Goal: Task Accomplishment & Management: Manage account settings

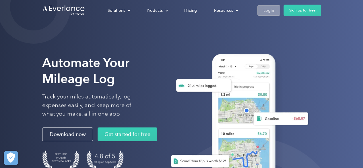
click at [269, 11] on div "Login" at bounding box center [268, 10] width 11 height 7
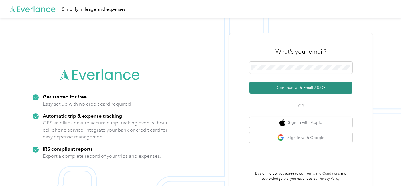
click at [294, 89] on button "Continue with Email / SSO" at bounding box center [301, 88] width 103 height 12
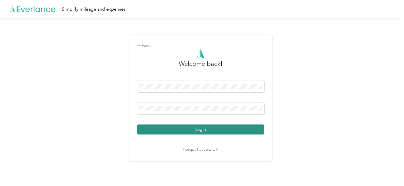
click at [217, 130] on button "Login" at bounding box center [200, 130] width 127 height 10
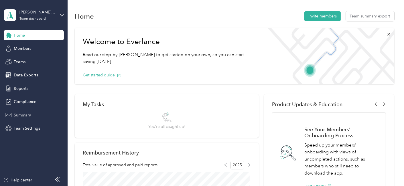
click at [22, 114] on span "Summary" at bounding box center [22, 115] width 17 height 6
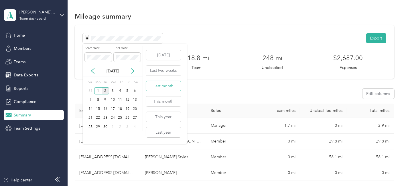
click at [164, 87] on button "Last month" at bounding box center [163, 86] width 35 height 10
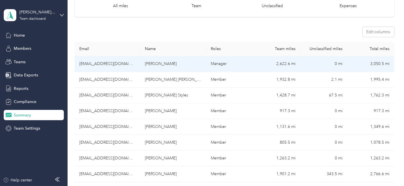
scroll to position [95, 0]
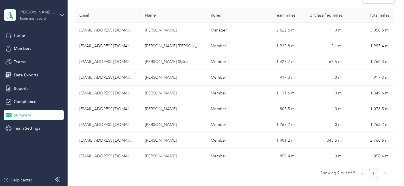
click at [34, 18] on div "Team dashboard" at bounding box center [32, 18] width 26 height 3
click at [32, 60] on div "Personal dashboard" at bounding box center [27, 60] width 36 height 6
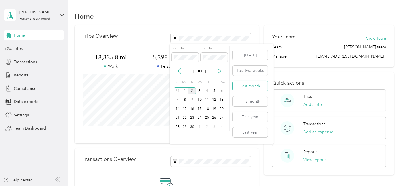
click at [259, 86] on button "Last month" at bounding box center [250, 86] width 35 height 10
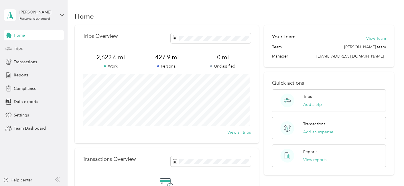
click at [16, 47] on span "Trips" at bounding box center [18, 49] width 9 height 6
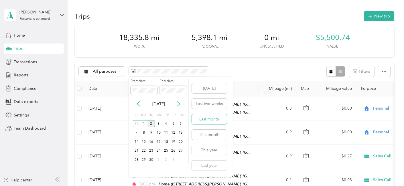
click at [211, 120] on button "Last month" at bounding box center [209, 119] width 35 height 10
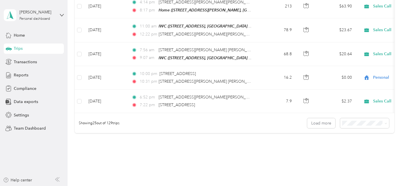
scroll to position [601, 0]
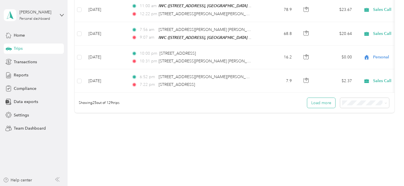
click at [322, 98] on button "Load more" at bounding box center [322, 103] width 28 height 10
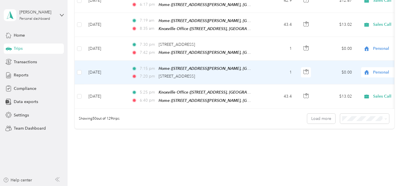
scroll to position [1189, 0]
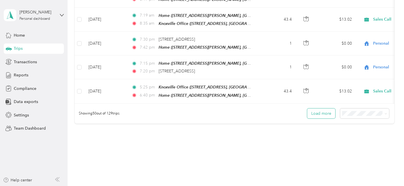
click at [319, 109] on button "Load more" at bounding box center [322, 114] width 28 height 10
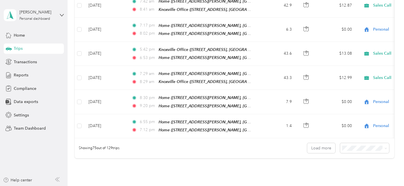
scroll to position [1776, 0]
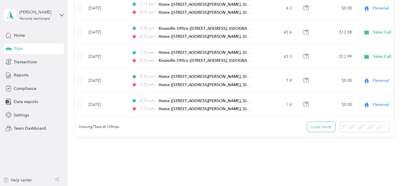
click at [321, 122] on button "Load more" at bounding box center [322, 127] width 28 height 10
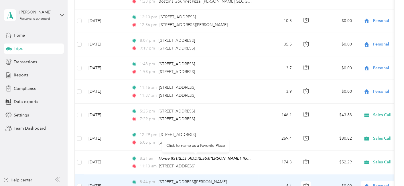
scroll to position [2127, 0]
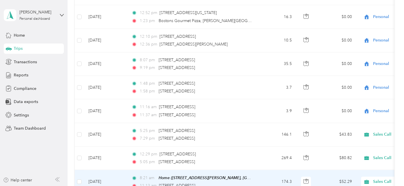
click at [385, 179] on span "Sales Call" at bounding box center [399, 182] width 52 height 6
drag, startPoint x: 364, startPoint y: 165, endPoint x: 376, endPoint y: 148, distance: 20.6
click at [364, 165] on li "Personal" at bounding box center [368, 163] width 71 height 10
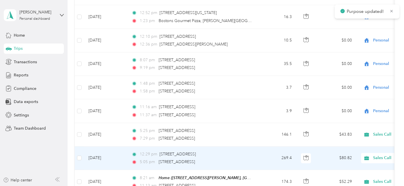
click at [377, 155] on span "Sales Call" at bounding box center [399, 158] width 52 height 6
click at [355, 139] on span "Personal" at bounding box center [374, 140] width 53 height 6
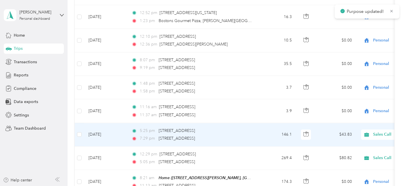
click at [386, 132] on span "Sales Call" at bounding box center [399, 135] width 52 height 6
click at [359, 117] on span "Personal" at bounding box center [374, 115] width 53 height 6
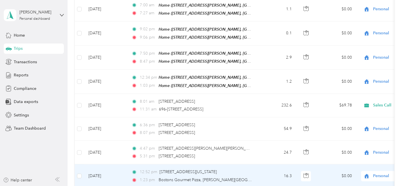
scroll to position [1935, 0]
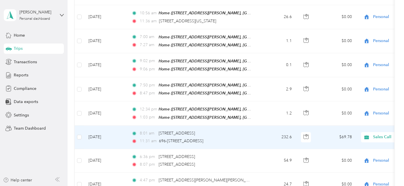
click at [382, 134] on span "Sales Call" at bounding box center [399, 137] width 52 height 6
click at [358, 119] on span "Personal" at bounding box center [374, 118] width 53 height 6
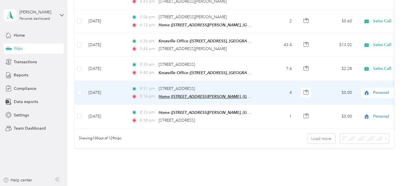
scroll to position [2364, 0]
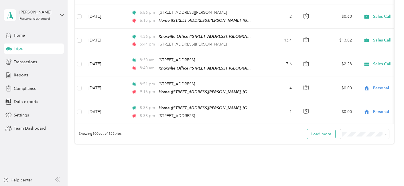
click at [316, 129] on button "Load more" at bounding box center [322, 134] width 28 height 10
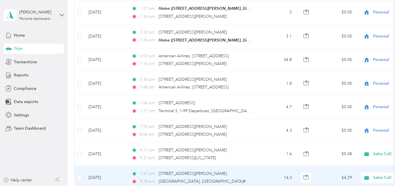
scroll to position [2937, 0]
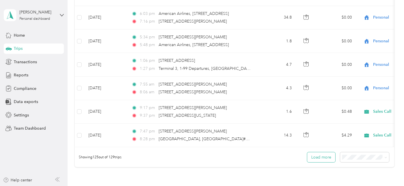
click at [320, 152] on button "Load more" at bounding box center [322, 157] width 28 height 10
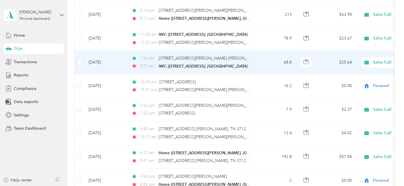
scroll to position [573, 0]
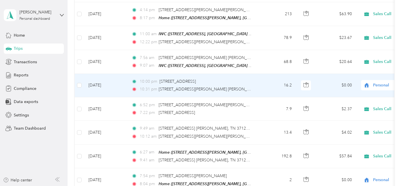
click at [386, 82] on span "Personal" at bounding box center [399, 85] width 52 height 6
click at [363, 86] on span "Sales Call" at bounding box center [374, 86] width 53 height 6
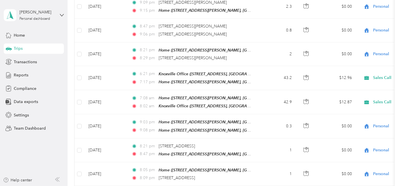
scroll to position [0, 0]
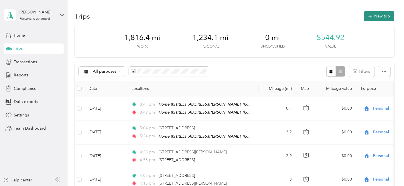
click at [382, 14] on button "New trip" at bounding box center [379, 16] width 30 height 10
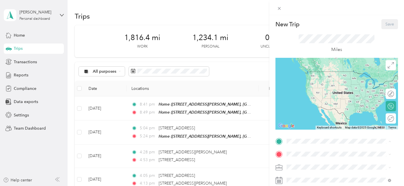
click at [316, 81] on span "[STREET_ADDRESS][PERSON_NAME], 37862, [GEOGRAPHIC_DATA], [US_STATE], [GEOGRAPHI…" at bounding box center [338, 86] width 83 height 17
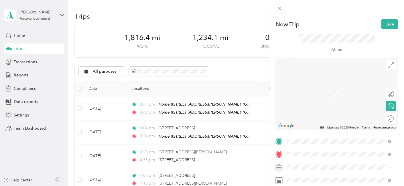
click at [327, 87] on span "[STREET_ADDRESS][US_STATE]" at bounding box center [325, 84] width 57 height 5
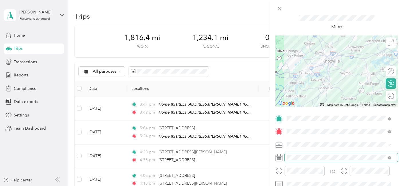
scroll to position [32, 0]
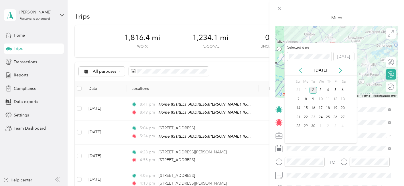
click at [302, 69] on icon at bounding box center [301, 71] width 6 height 6
drag, startPoint x: 314, startPoint y: 108, endPoint x: 313, endPoint y: 105, distance: 3.6
click at [314, 108] on div "12" at bounding box center [313, 108] width 7 height 7
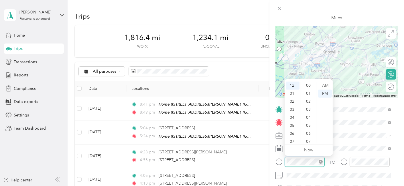
scroll to position [72, 0]
click at [326, 83] on div "AM" at bounding box center [325, 86] width 14 height 8
click at [294, 134] on div "06" at bounding box center [293, 134] width 14 height 8
click at [308, 117] on div "56" at bounding box center [309, 116] width 14 height 8
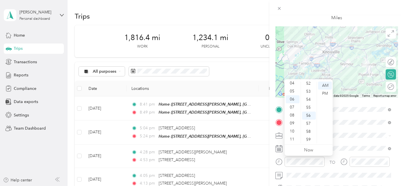
click at [354, 138] on span at bounding box center [341, 135] width 113 height 9
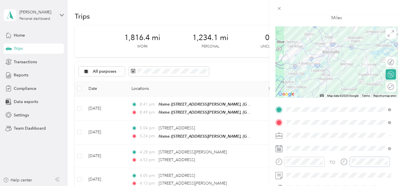
scroll to position [72, 0]
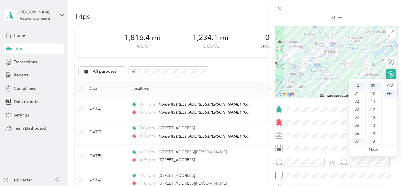
click at [359, 141] on div "07" at bounding box center [358, 142] width 14 height 8
click at [372, 113] on div "52" at bounding box center [374, 113] width 14 height 8
click at [389, 85] on div "AM" at bounding box center [390, 86] width 14 height 8
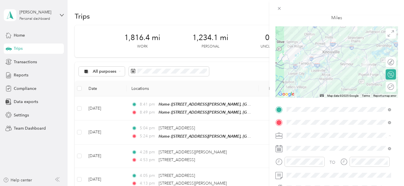
click at [398, 124] on form "New Trip Save This trip cannot be edited because it is either under review, app…" at bounding box center [337, 115] width 135 height 256
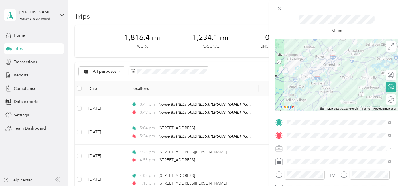
scroll to position [0, 0]
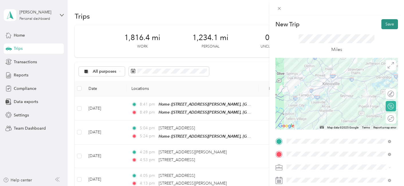
click at [385, 23] on button "Save" at bounding box center [390, 24] width 17 height 10
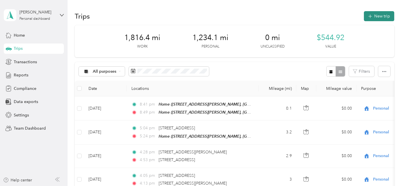
click at [378, 14] on button "New trip" at bounding box center [379, 16] width 30 height 10
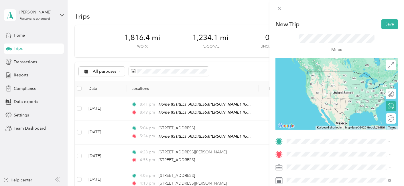
click at [322, 74] on span "[STREET_ADDRESS][US_STATE]" at bounding box center [325, 71] width 57 height 5
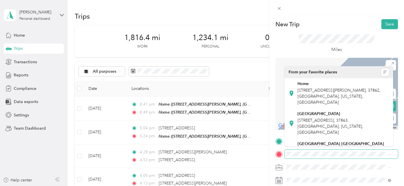
click at [311, 151] on span at bounding box center [341, 154] width 113 height 9
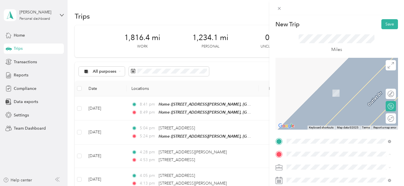
click at [317, 97] on span "[STREET_ADDRESS][PERSON_NAME], 37862, [GEOGRAPHIC_DATA], [US_STATE], [GEOGRAPHI…" at bounding box center [338, 99] width 83 height 17
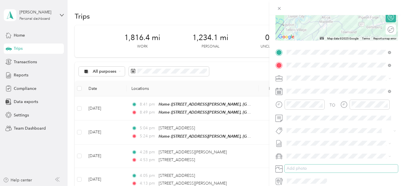
scroll to position [95, 0]
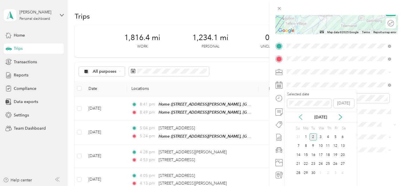
click at [299, 115] on icon at bounding box center [301, 117] width 6 height 6
click at [314, 155] on div "12" at bounding box center [313, 155] width 7 height 7
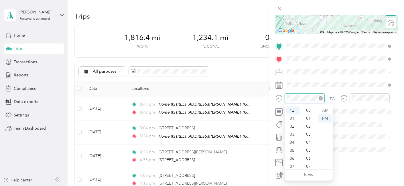
scroll to position [88, 0]
click at [292, 151] on div "05" at bounding box center [293, 151] width 14 height 8
click at [308, 118] on div "12" at bounding box center [309, 119] width 14 height 8
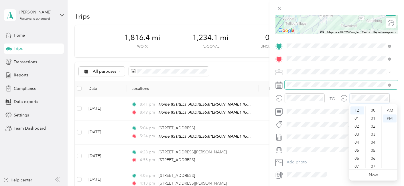
scroll to position [88, 0]
click at [358, 158] on div "06" at bounding box center [358, 159] width 14 height 8
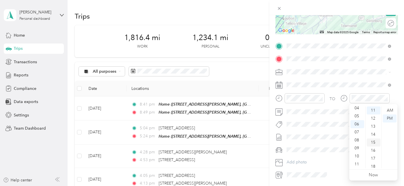
click at [375, 143] on div "15" at bounding box center [374, 143] width 14 height 8
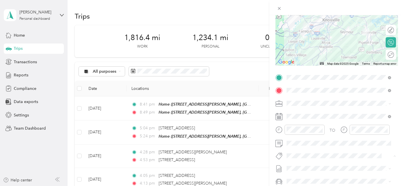
scroll to position [0, 0]
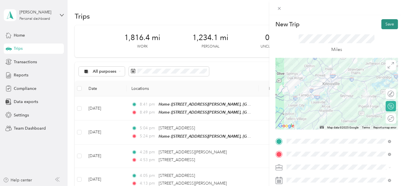
click at [389, 23] on button "Save" at bounding box center [390, 24] width 17 height 10
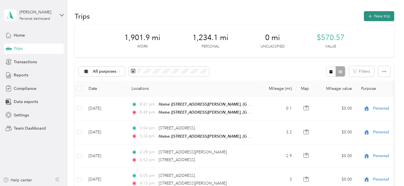
click at [385, 13] on button "New trip" at bounding box center [379, 16] width 30 height 10
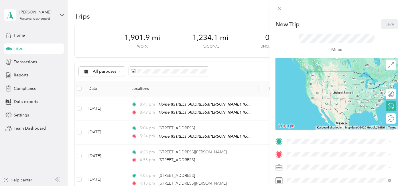
click at [311, 81] on div "Home [STREET_ADDRESS][PERSON_NAME], 37862, [GEOGRAPHIC_DATA], [US_STATE], [GEOG…" at bounding box center [343, 83] width 92 height 24
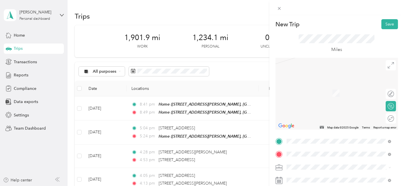
click at [322, 87] on span "[STREET_ADDRESS][US_STATE]" at bounding box center [325, 84] width 57 height 5
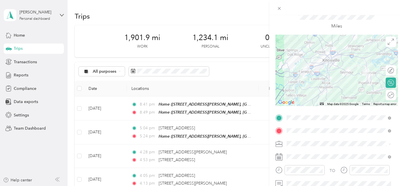
scroll to position [64, 0]
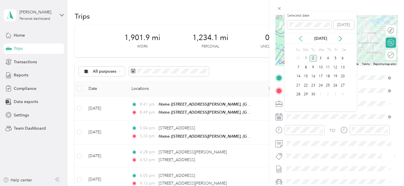
click at [302, 39] on icon at bounding box center [301, 39] width 6 height 6
click at [322, 75] on div "13" at bounding box center [320, 76] width 7 height 7
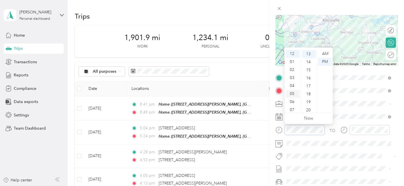
scroll to position [32, 0]
click at [293, 94] on div "09" at bounding box center [293, 94] width 14 height 8
click at [310, 63] on div "30" at bounding box center [309, 63] width 14 height 8
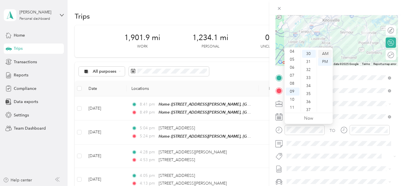
click at [326, 52] on div "AM" at bounding box center [325, 54] width 14 height 8
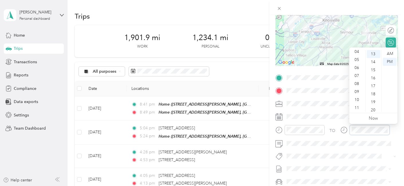
scroll to position [34, 0]
drag, startPoint x: 359, startPoint y: 99, endPoint x: 387, endPoint y: 99, distance: 28.9
click at [359, 99] on div "10" at bounding box center [358, 100] width 14 height 8
click at [374, 54] on div "25" at bounding box center [374, 55] width 14 height 8
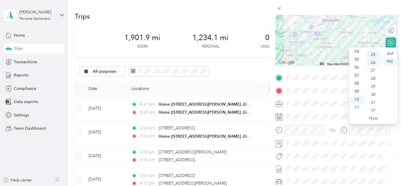
scroll to position [201, 0]
click at [391, 51] on div "AM" at bounding box center [390, 54] width 14 height 8
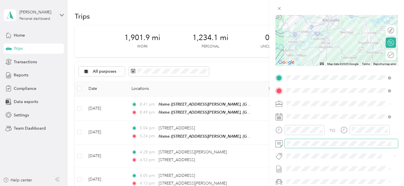
click at [349, 147] on span at bounding box center [341, 143] width 113 height 9
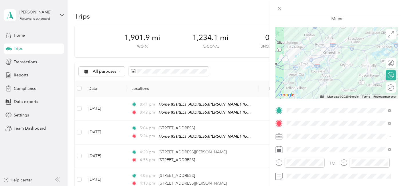
scroll to position [0, 0]
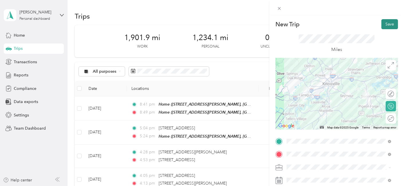
click at [386, 21] on button "Save" at bounding box center [390, 24] width 17 height 10
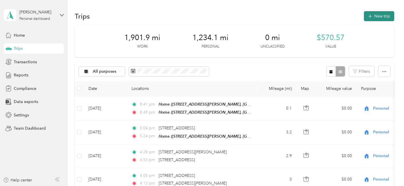
click at [385, 14] on button "New trip" at bounding box center [379, 16] width 30 height 10
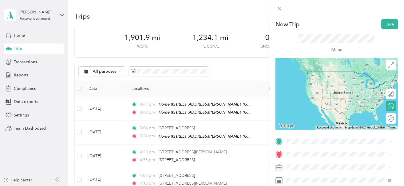
click at [314, 72] on span "[STREET_ADDRESS][US_STATE]" at bounding box center [325, 71] width 57 height 5
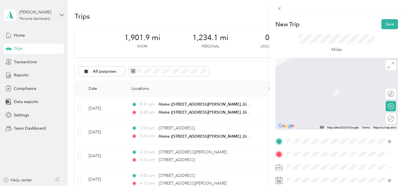
click at [318, 91] on span "[STREET_ADDRESS][PERSON_NAME], 37862, [GEOGRAPHIC_DATA], [US_STATE], [GEOGRAPHI…" at bounding box center [338, 99] width 83 height 17
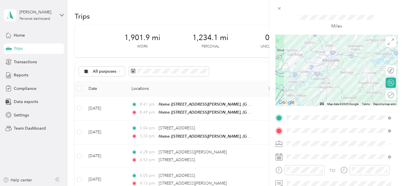
scroll to position [64, 0]
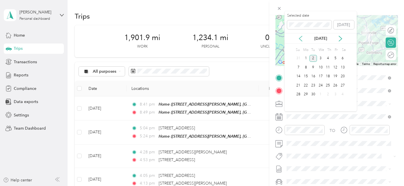
click at [302, 36] on icon at bounding box center [301, 39] width 6 height 6
click at [322, 75] on div "13" at bounding box center [320, 76] width 7 height 7
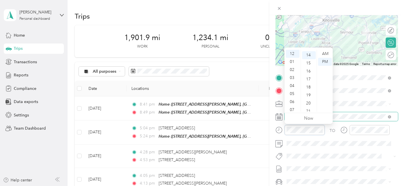
scroll to position [112, 0]
click at [294, 94] on div "05" at bounding box center [293, 94] width 14 height 8
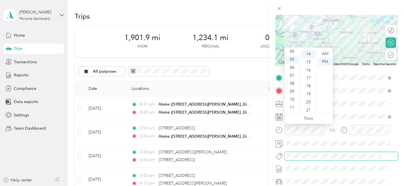
click at [338, 152] on span at bounding box center [341, 156] width 113 height 8
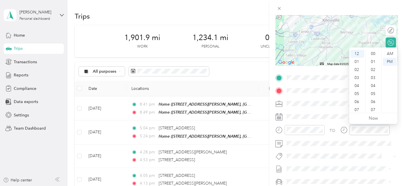
scroll to position [112, 0]
click at [359, 101] on div "06" at bounding box center [358, 102] width 14 height 8
click at [373, 77] on div "17" at bounding box center [374, 78] width 14 height 8
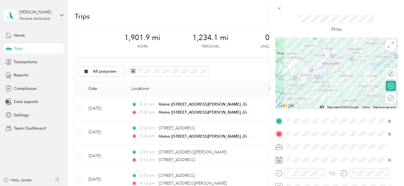
scroll to position [0, 0]
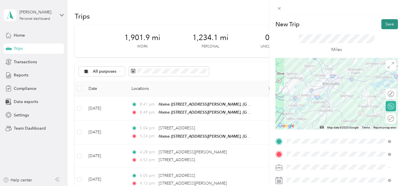
click at [387, 23] on button "Save" at bounding box center [390, 24] width 17 height 10
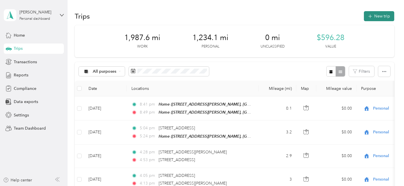
click at [384, 13] on button "New trip" at bounding box center [379, 16] width 30 height 10
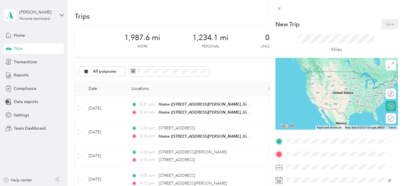
click at [320, 81] on span "[STREET_ADDRESS][PERSON_NAME], 37862, [GEOGRAPHIC_DATA], [US_STATE], [GEOGRAPHI…" at bounding box center [338, 86] width 83 height 17
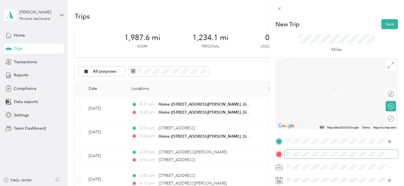
click at [291, 151] on span at bounding box center [341, 154] width 113 height 9
click at [322, 83] on span "[STREET_ADDRESS][US_STATE]" at bounding box center [325, 84] width 57 height 5
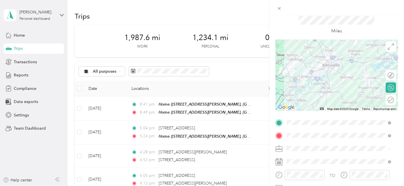
scroll to position [64, 0]
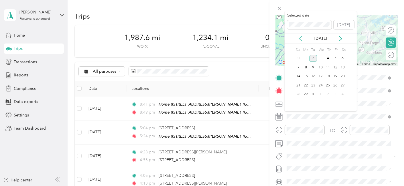
click at [301, 36] on icon at bounding box center [300, 38] width 3 height 5
click at [328, 77] on div "14" at bounding box center [328, 76] width 7 height 7
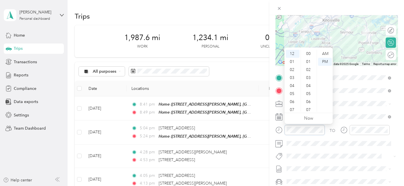
scroll to position [120, 0]
click at [292, 107] on div "07" at bounding box center [293, 110] width 14 height 8
click at [327, 54] on div "AM" at bounding box center [325, 54] width 14 height 8
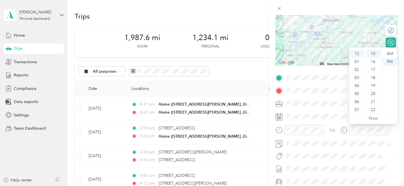
scroll to position [13, 0]
click at [358, 107] on div "08" at bounding box center [358, 105] width 14 height 8
click at [373, 86] on div "19" at bounding box center [374, 86] width 14 height 8
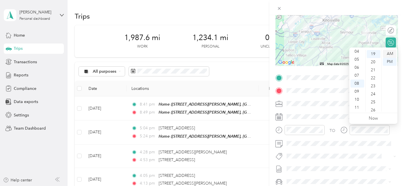
click at [391, 52] on div "AM" at bounding box center [390, 54] width 14 height 8
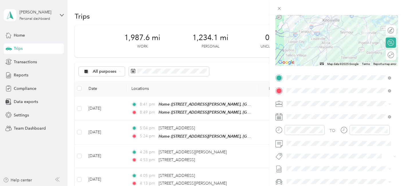
click at [399, 98] on form "New Trip Save This trip cannot be edited because it is either under review, app…" at bounding box center [337, 84] width 135 height 256
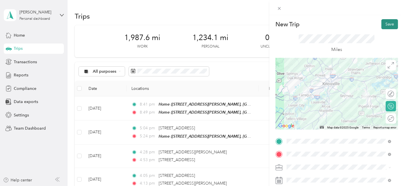
click at [386, 22] on button "Save" at bounding box center [390, 24] width 17 height 10
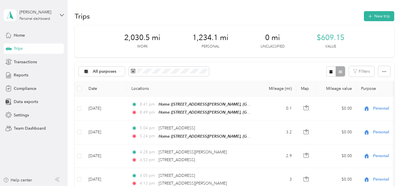
click at [382, 15] on button "New trip" at bounding box center [379, 16] width 30 height 10
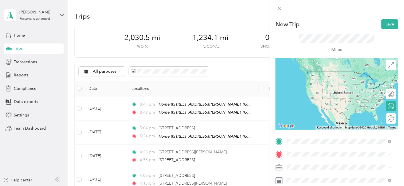
click at [333, 73] on span "[STREET_ADDRESS][US_STATE]" at bounding box center [325, 71] width 57 height 5
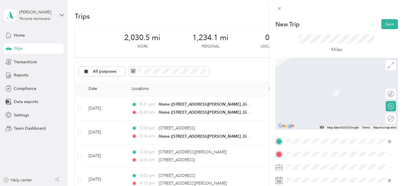
click at [329, 86] on span "[STREET_ADDRESS][DEMOGRAPHIC_DATA][US_STATE]" at bounding box center [343, 86] width 92 height 10
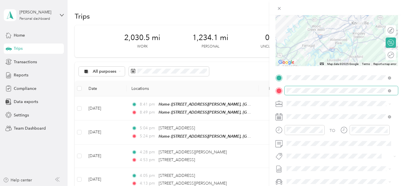
scroll to position [95, 0]
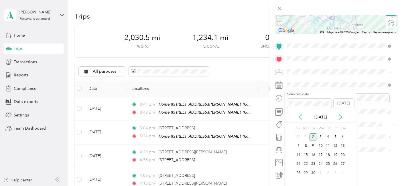
click at [300, 118] on icon at bounding box center [301, 117] width 6 height 6
click at [328, 154] on div "14" at bounding box center [328, 155] width 7 height 7
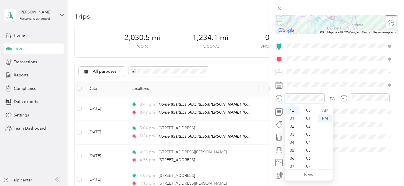
scroll to position [128, 0]
click at [293, 118] on div "01" at bounding box center [293, 119] width 14 height 8
click at [307, 159] on div "30" at bounding box center [309, 159] width 14 height 8
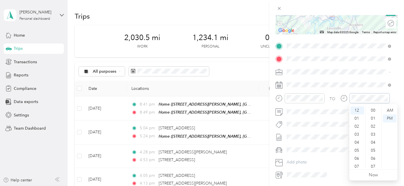
scroll to position [128, 0]
click at [359, 126] on div "02" at bounding box center [358, 127] width 14 height 8
click at [375, 109] on div "00" at bounding box center [374, 111] width 14 height 8
click at [359, 76] on span at bounding box center [341, 71] width 113 height 9
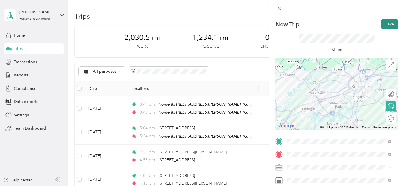
click at [389, 22] on button "Save" at bounding box center [390, 24] width 17 height 10
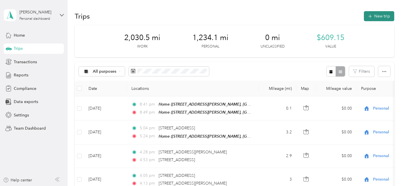
click at [385, 14] on button "New trip" at bounding box center [379, 16] width 30 height 10
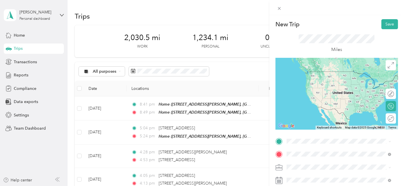
drag, startPoint x: 322, startPoint y: 88, endPoint x: 346, endPoint y: 101, distance: 26.7
click at [322, 87] on span "[STREET_ADDRESS][US_STATE]" at bounding box center [325, 84] width 57 height 5
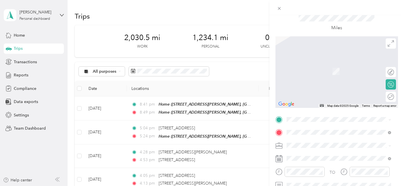
scroll to position [32, 0]
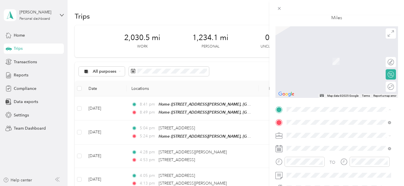
click at [312, 41] on span "[STREET_ADDRESS][DEMOGRAPHIC_DATA][US_STATE]" at bounding box center [343, 42] width 92 height 10
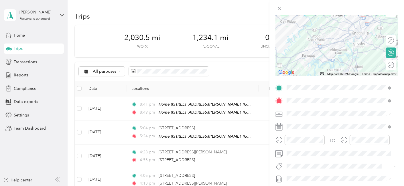
scroll to position [64, 0]
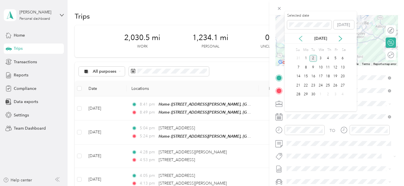
click at [299, 36] on icon at bounding box center [301, 39] width 6 height 6
click at [330, 73] on div "14" at bounding box center [328, 76] width 7 height 7
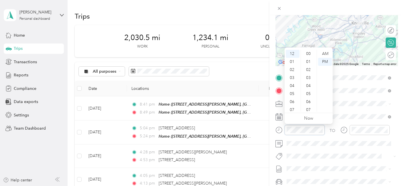
scroll to position [136, 0]
click at [292, 71] on div "02" at bounding box center [293, 70] width 14 height 8
click at [324, 60] on div "PM" at bounding box center [325, 62] width 14 height 8
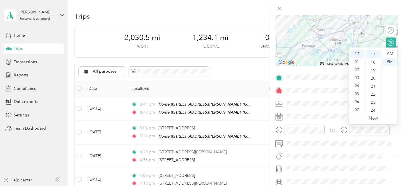
scroll to position [136, 0]
click at [356, 70] on div "02" at bounding box center [358, 70] width 14 height 8
click at [374, 104] on div "47" at bounding box center [374, 104] width 14 height 8
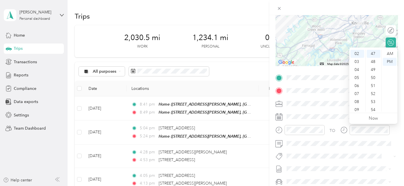
click at [326, 106] on span at bounding box center [341, 103] width 113 height 9
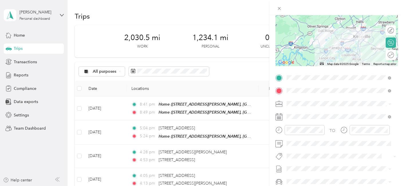
scroll to position [0, 0]
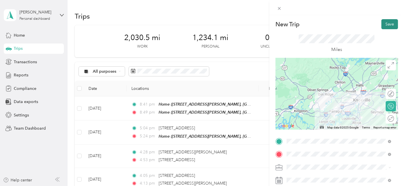
click at [390, 24] on button "Save" at bounding box center [390, 24] width 17 height 10
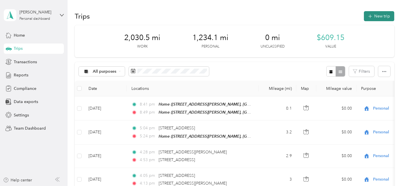
click at [377, 15] on button "New trip" at bounding box center [379, 16] width 30 height 10
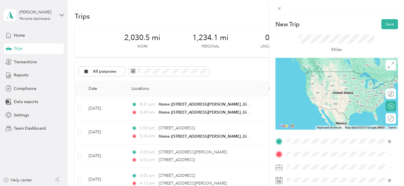
click at [332, 73] on span "[STREET_ADDRESS][US_STATE]" at bounding box center [325, 71] width 57 height 5
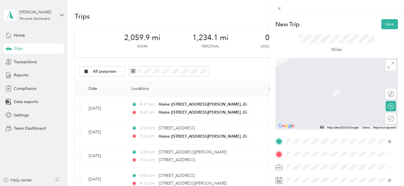
click at [272, 89] on form "New Trip Save This trip cannot be edited because it is either under review, app…" at bounding box center [337, 147] width 135 height 256
click at [322, 107] on span "[STREET_ADDRESS][PERSON_NAME][US_STATE]" at bounding box center [341, 106] width 89 height 5
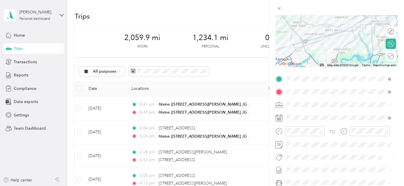
scroll to position [64, 0]
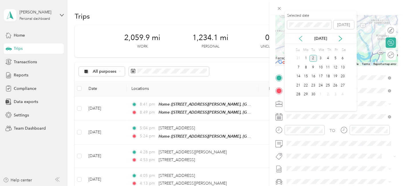
click at [302, 37] on icon at bounding box center [301, 39] width 6 height 6
click at [328, 77] on div "14" at bounding box center [328, 76] width 7 height 7
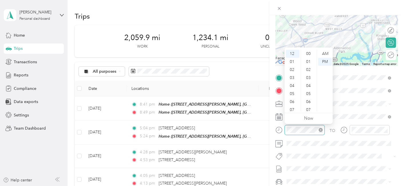
scroll to position [152, 0]
click at [293, 93] on div "05" at bounding box center [293, 94] width 14 height 8
click at [308, 99] on div "25" at bounding box center [309, 102] width 14 height 8
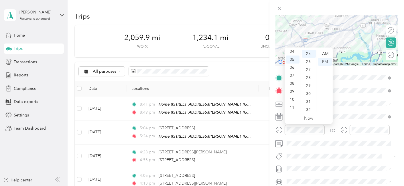
click at [339, 149] on div "TO Add photo" at bounding box center [337, 142] width 123 height 138
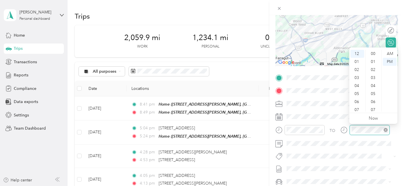
scroll to position [152, 0]
click at [357, 101] on div "06" at bounding box center [358, 102] width 14 height 8
click at [376, 75] on div "10" at bounding box center [374, 77] width 14 height 8
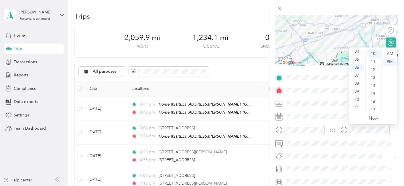
click at [334, 110] on div "TO Add photo" at bounding box center [337, 142] width 123 height 138
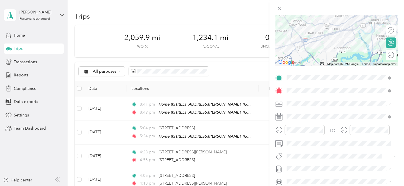
scroll to position [0, 0]
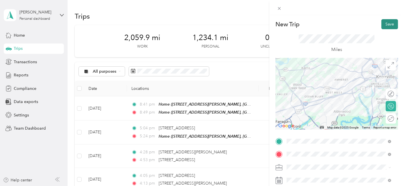
click at [390, 23] on button "Save" at bounding box center [390, 24] width 17 height 10
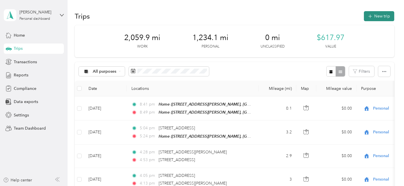
click at [383, 15] on button "New trip" at bounding box center [379, 16] width 30 height 10
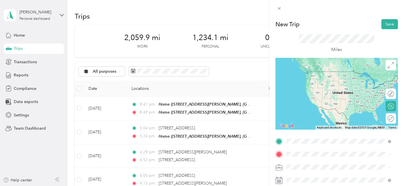
click at [329, 96] on span "[STREET_ADDRESS][PERSON_NAME][US_STATE]" at bounding box center [341, 93] width 89 height 5
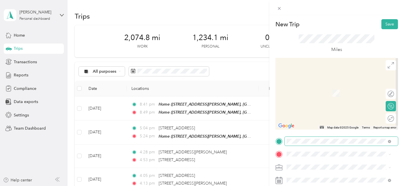
drag, startPoint x: 292, startPoint y: 151, endPoint x: 294, endPoint y: 144, distance: 7.8
click at [292, 151] on span at bounding box center [341, 154] width 113 height 9
click at [328, 109] on span "[STREET_ADDRESS][US_STATE]" at bounding box center [325, 106] width 57 height 5
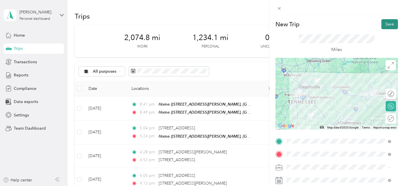
click at [387, 23] on button "Save" at bounding box center [390, 24] width 17 height 10
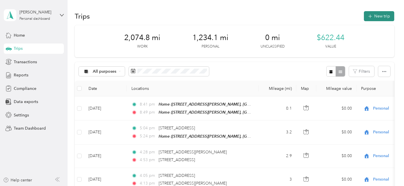
click at [378, 13] on button "New trip" at bounding box center [379, 16] width 30 height 10
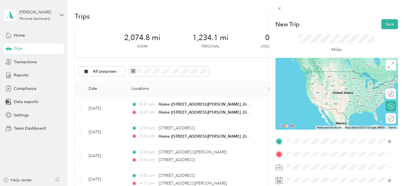
click at [329, 165] on span "[STREET_ADDRESS][US_STATE]" at bounding box center [325, 161] width 57 height 5
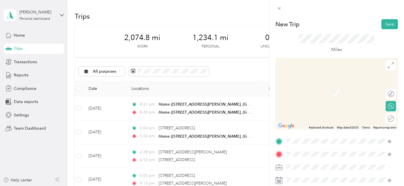
click at [326, 124] on span "[STREET_ADDRESS][US_STATE]" at bounding box center [325, 122] width 57 height 5
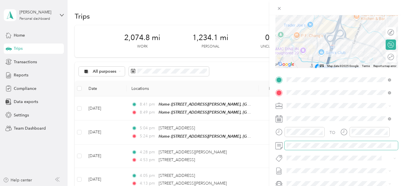
scroll to position [64, 0]
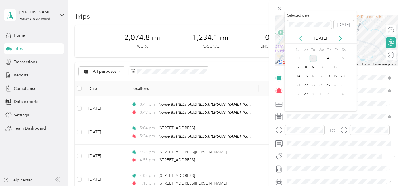
click at [299, 36] on icon at bounding box center [301, 39] width 6 height 6
click at [336, 75] on div "15" at bounding box center [335, 76] width 7 height 7
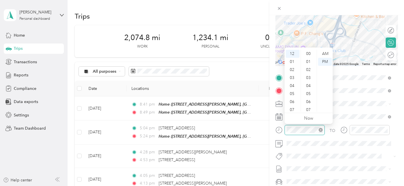
scroll to position [177, 0]
click at [292, 101] on div "06" at bounding box center [293, 102] width 14 height 8
click at [309, 77] on div "25" at bounding box center [309, 78] width 14 height 8
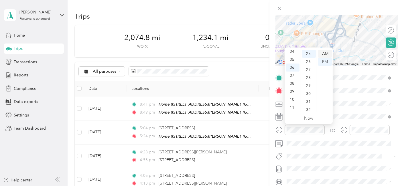
click at [328, 53] on div "AM" at bounding box center [325, 54] width 14 height 8
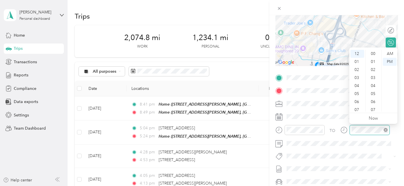
scroll to position [177, 0]
click at [359, 102] on div "06" at bounding box center [358, 102] width 14 height 8
click at [375, 94] on div "35" at bounding box center [374, 95] width 14 height 8
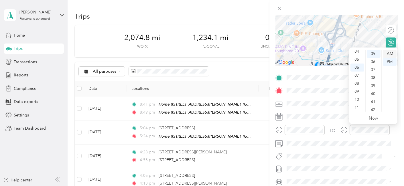
click at [393, 52] on div "AM" at bounding box center [390, 54] width 14 height 8
click at [353, 146] on span at bounding box center [341, 143] width 113 height 9
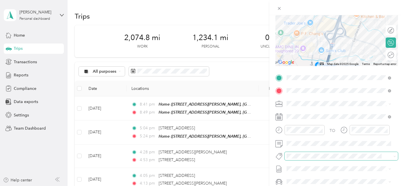
scroll to position [0, 0]
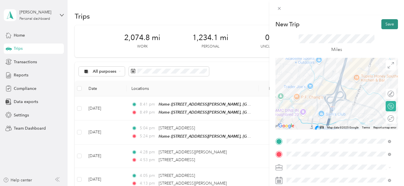
click at [388, 23] on button "Save" at bounding box center [390, 24] width 17 height 10
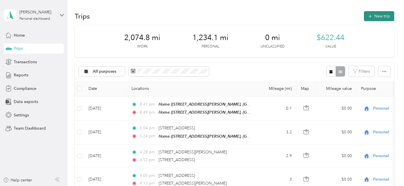
click at [377, 13] on button "New trip" at bounding box center [379, 16] width 30 height 10
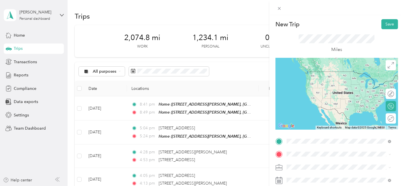
click at [326, 112] on span "[STREET_ADDRESS][US_STATE]" at bounding box center [325, 109] width 57 height 5
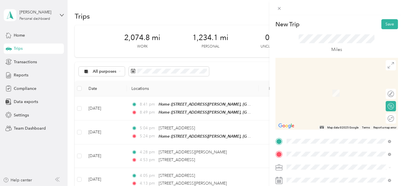
click at [336, 85] on span "[STREET_ADDRESS][US_STATE]" at bounding box center [325, 84] width 57 height 5
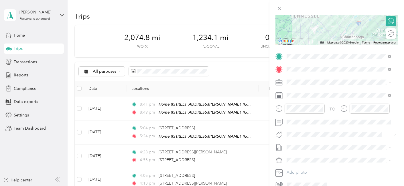
scroll to position [95, 0]
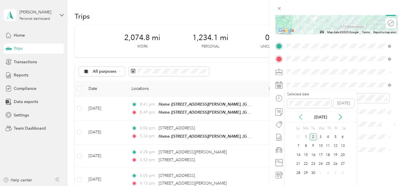
click at [302, 117] on icon at bounding box center [301, 117] width 6 height 6
click at [336, 152] on div "15" at bounding box center [335, 155] width 7 height 7
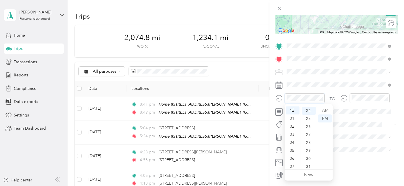
scroll to position [192, 0]
click at [291, 126] on div "02" at bounding box center [293, 127] width 14 height 8
click at [308, 165] on div "35" at bounding box center [309, 167] width 14 height 8
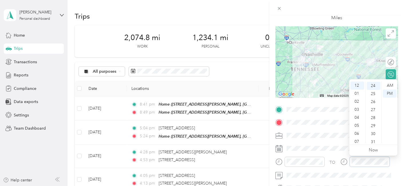
scroll to position [192, 0]
click at [357, 128] on div "05" at bounding box center [358, 126] width 14 height 8
click at [373, 85] on div "16" at bounding box center [374, 85] width 14 height 8
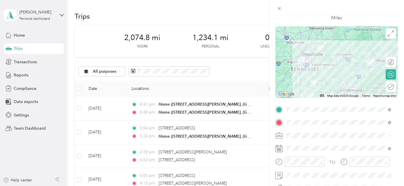
click at [329, 132] on span at bounding box center [341, 135] width 113 height 9
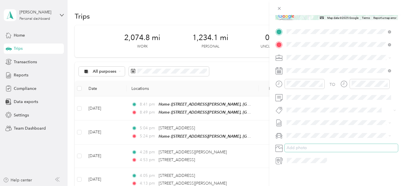
scroll to position [0, 0]
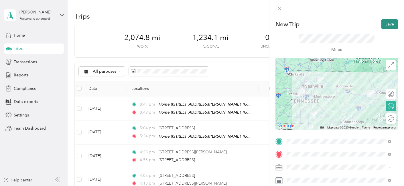
click at [387, 24] on button "Save" at bounding box center [390, 24] width 17 height 10
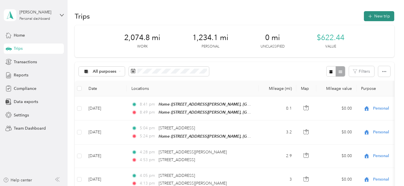
click at [381, 17] on button "New trip" at bounding box center [379, 16] width 30 height 10
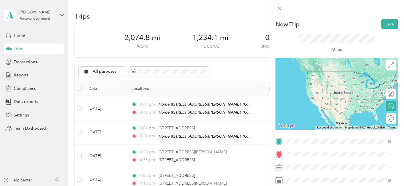
click at [329, 73] on span "[STREET_ADDRESS][US_STATE]" at bounding box center [325, 71] width 57 height 5
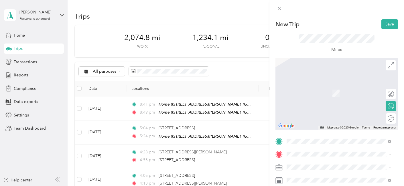
click at [306, 88] on div "Home [STREET_ADDRESS][PERSON_NAME], 37862, [GEOGRAPHIC_DATA], [US_STATE], [GEOG…" at bounding box center [343, 96] width 92 height 24
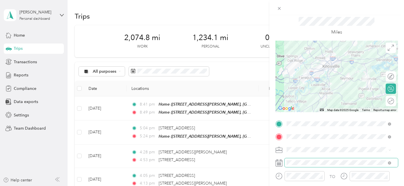
scroll to position [32, 0]
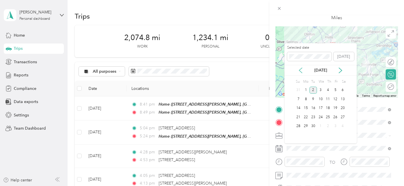
click at [302, 68] on icon at bounding box center [301, 71] width 6 height 6
click at [336, 106] on div "15" at bounding box center [335, 108] width 7 height 7
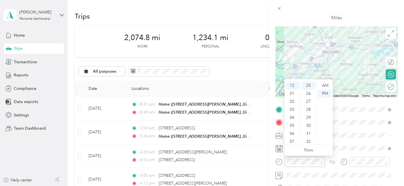
scroll to position [201, 0]
click at [293, 125] on div "05" at bounding box center [293, 126] width 14 height 8
click at [309, 141] on div "32" at bounding box center [309, 142] width 14 height 8
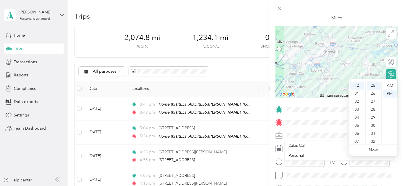
scroll to position [201, 0]
click at [359, 131] on div "06" at bounding box center [358, 134] width 14 height 8
click at [375, 140] on div "40" at bounding box center [374, 142] width 14 height 8
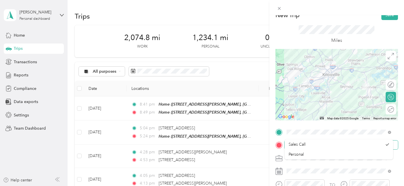
scroll to position [0, 0]
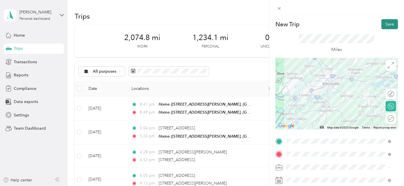
click at [387, 22] on button "Save" at bounding box center [390, 24] width 17 height 10
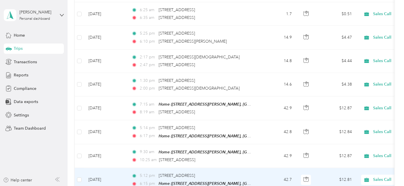
scroll to position [2102, 0]
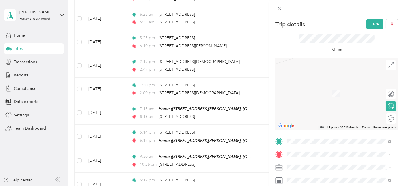
click at [330, 91] on span "[STREET_ADDRESS][US_STATE]" at bounding box center [325, 90] width 57 height 5
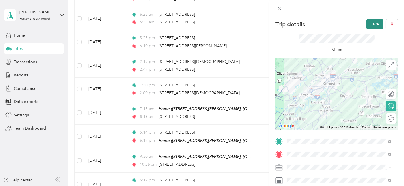
click at [370, 21] on button "Save" at bounding box center [375, 24] width 17 height 10
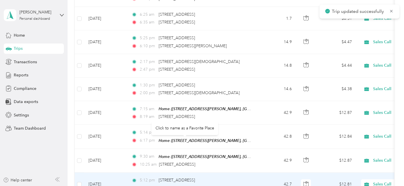
click at [172, 177] on div "[STREET_ADDRESS]" at bounding box center [177, 180] width 36 height 6
click at [126, 173] on td "[DATE]" at bounding box center [105, 185] width 43 height 24
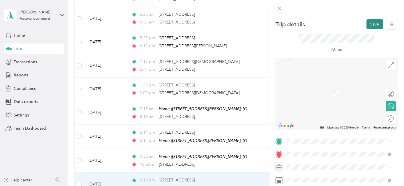
click at [370, 21] on button "Save" at bounding box center [375, 24] width 17 height 10
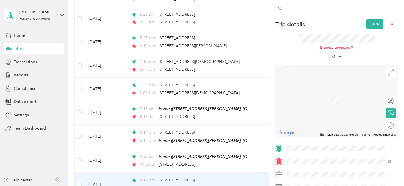
click at [316, 85] on span "[STREET_ADDRESS][US_STATE]" at bounding box center [325, 84] width 57 height 5
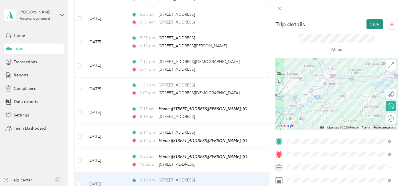
click at [371, 21] on button "Save" at bounding box center [375, 24] width 17 height 10
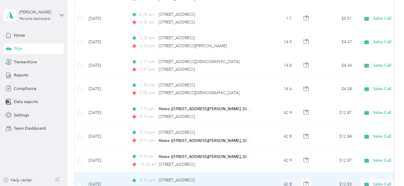
click at [264, 173] on td "42.8" at bounding box center [278, 185] width 38 height 24
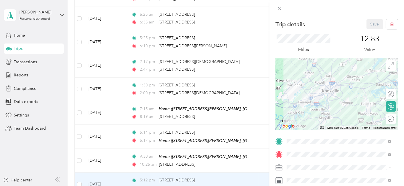
click at [260, 40] on div "Trip details Save This trip cannot be edited because it is either under review,…" at bounding box center [202, 93] width 404 height 186
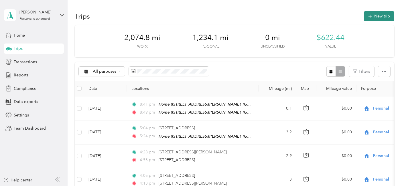
click at [377, 15] on button "New trip" at bounding box center [379, 16] width 30 height 10
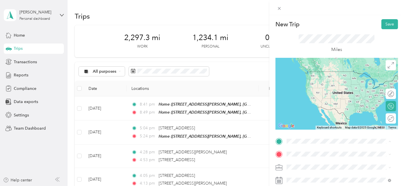
click at [308, 96] on span "[STREET_ADDRESS][PERSON_NAME][US_STATE]" at bounding box center [341, 93] width 89 height 5
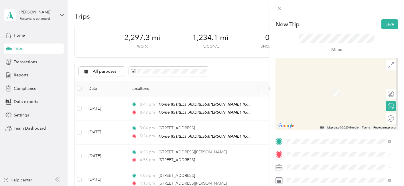
click at [315, 177] on span "[STREET_ADDRESS][US_STATE]" at bounding box center [325, 174] width 57 height 5
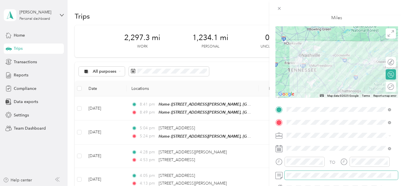
scroll to position [95, 0]
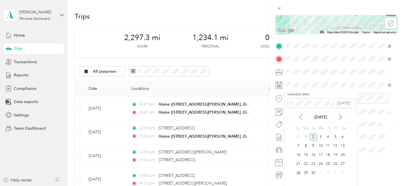
click at [301, 116] on icon at bounding box center [300, 117] width 3 height 5
click at [328, 155] on div "14" at bounding box center [328, 155] width 7 height 7
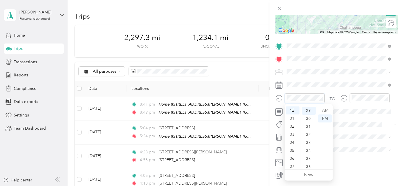
scroll to position [232, 0]
click at [290, 158] on div "06" at bounding box center [293, 159] width 14 height 8
click at [307, 158] on div "35" at bounding box center [309, 159] width 14 height 8
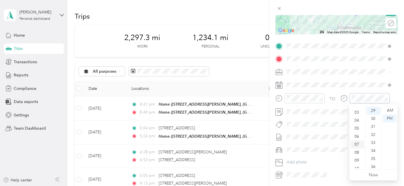
scroll to position [32, 0]
click at [357, 150] on div "09" at bounding box center [358, 151] width 14 height 8
click at [362, 142] on div "TO Add photo" at bounding box center [337, 111] width 123 height 138
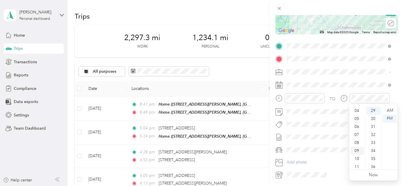
click at [357, 151] on div "09" at bounding box center [358, 151] width 14 height 8
click at [358, 150] on div "09" at bounding box center [358, 148] width 14 height 8
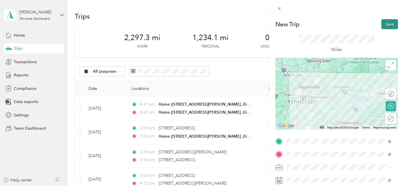
click at [386, 21] on button "Save" at bounding box center [390, 24] width 17 height 10
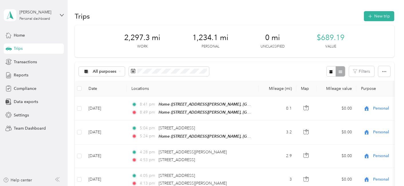
click at [19, 34] on span "Home" at bounding box center [19, 35] width 11 height 6
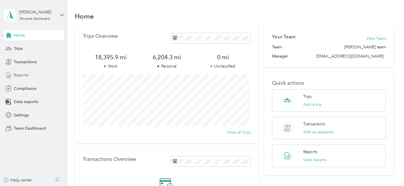
click at [54, 78] on div "Reports" at bounding box center [34, 75] width 60 height 10
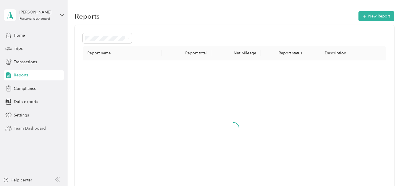
click at [29, 128] on span "Team Dashboard" at bounding box center [30, 129] width 32 height 6
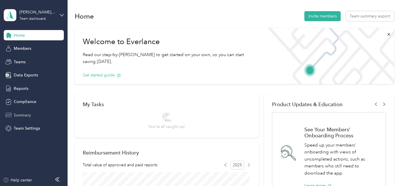
click at [22, 115] on span "Summary" at bounding box center [22, 115] width 17 height 6
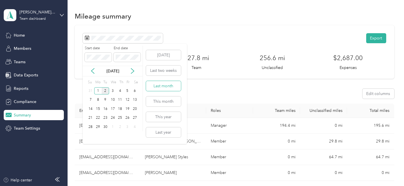
click at [165, 85] on button "Last month" at bounding box center [163, 86] width 35 height 10
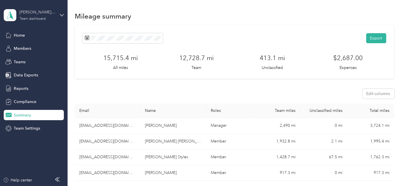
click at [32, 15] on div "[PERSON_NAME] team" at bounding box center [37, 12] width 36 height 6
click at [29, 60] on div "Personal dashboard" at bounding box center [27, 60] width 36 height 6
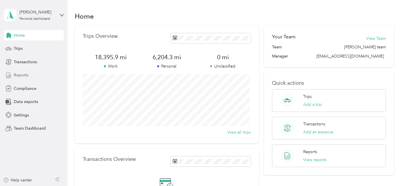
click at [24, 75] on span "Reports" at bounding box center [21, 75] width 15 height 6
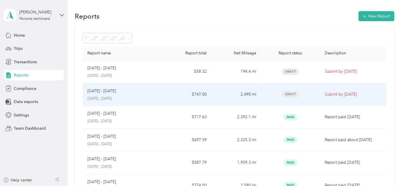
click at [120, 90] on div "[DATE] - [DATE]" at bounding box center [122, 91] width 70 height 6
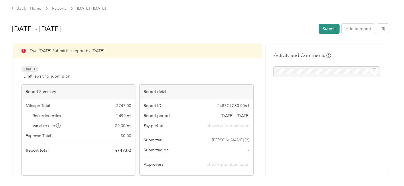
click at [330, 29] on button "Submit" at bounding box center [329, 29] width 21 height 10
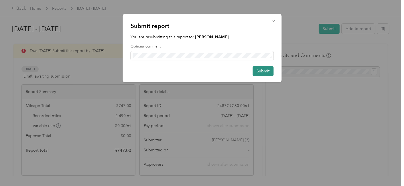
click at [265, 71] on button "Submit" at bounding box center [263, 71] width 21 height 10
